Goal: Task Accomplishment & Management: Manage account settings

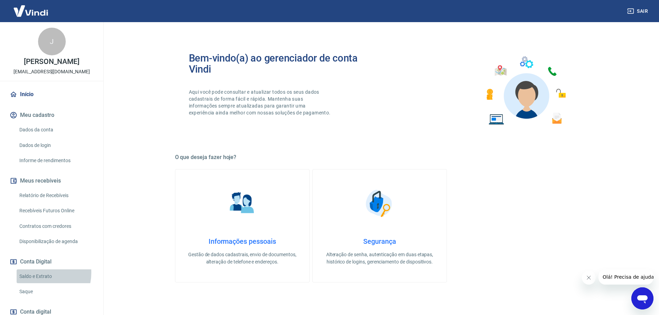
click at [39, 273] on link "Saldo e Extrato" at bounding box center [56, 276] width 79 height 14
